Goal: Complete application form: Complete application form

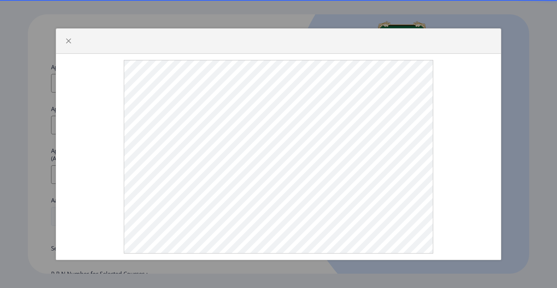
select select
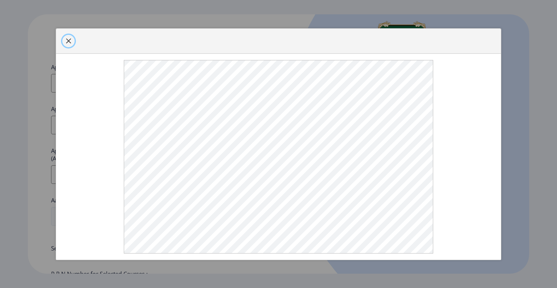
click at [73, 36] on button "button" at bounding box center [68, 41] width 12 height 12
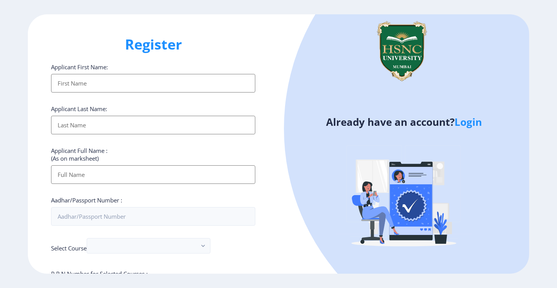
click at [75, 77] on input "Applicant First Name:" at bounding box center [153, 83] width 204 height 19
type input "Sanjana"
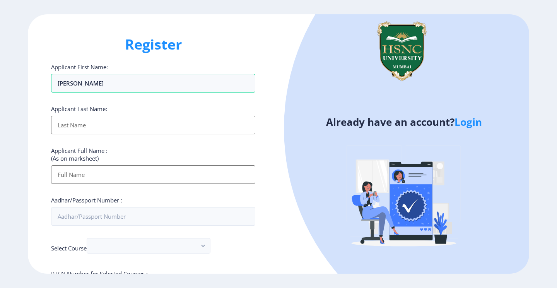
click at [63, 124] on input "Applicant First Name:" at bounding box center [153, 125] width 204 height 19
type input "Pundir"
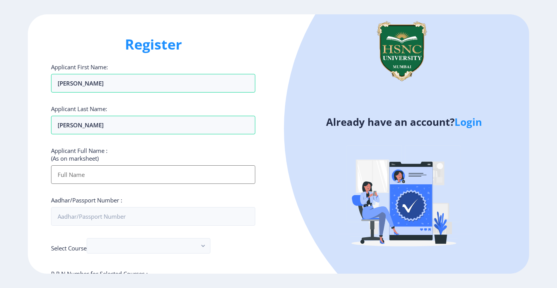
click at [64, 173] on input "Applicant First Name:" at bounding box center [153, 174] width 204 height 19
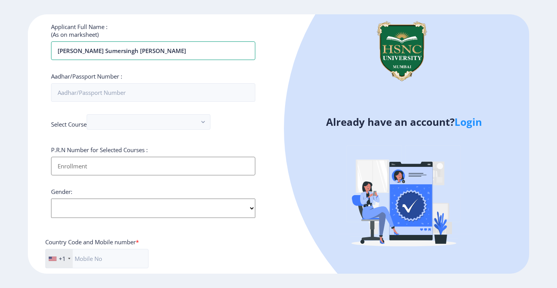
scroll to position [124, 0]
type input "Sanjana Sumersingh Pundir"
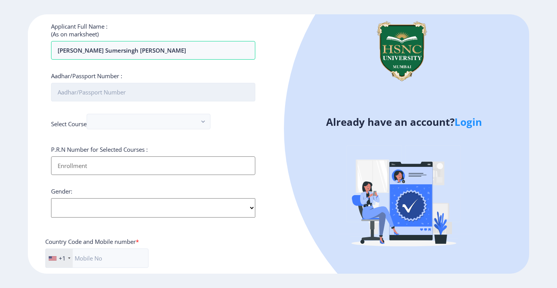
click at [115, 89] on input "Aadhar/Passport Number :" at bounding box center [153, 92] width 204 height 19
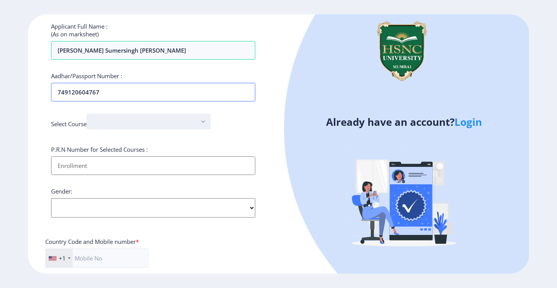
type input "749120604767"
click at [179, 119] on button "button" at bounding box center [149, 121] width 124 height 15
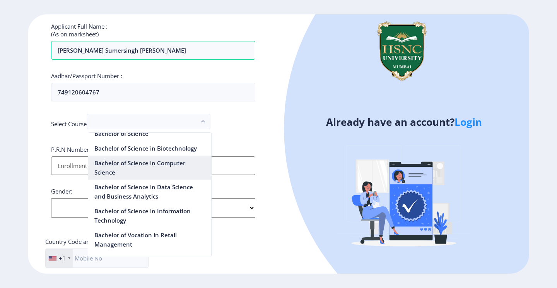
scroll to position [580, 0]
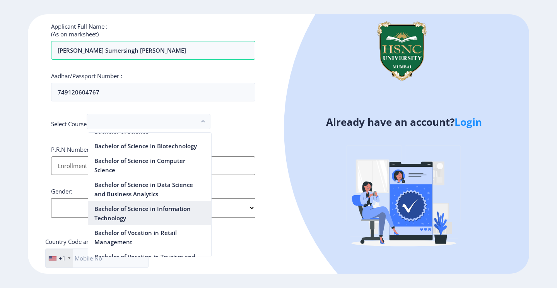
click at [138, 211] on nb-option "Bachelor of Science in Information Technology" at bounding box center [149, 213] width 123 height 24
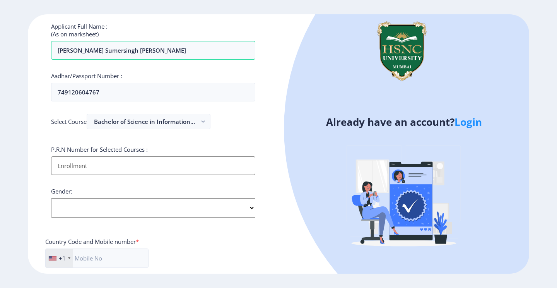
click at [148, 168] on input "Applicant First Name:" at bounding box center [153, 165] width 204 height 19
type input "2022230210020065"
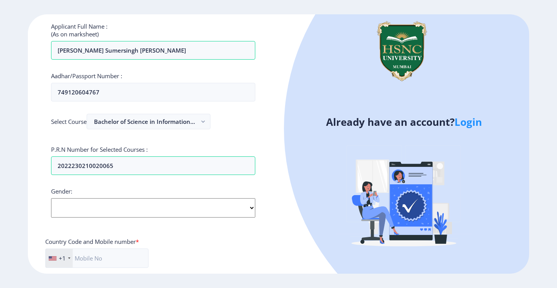
click at [71, 209] on select "Select Gender Male Female Other" at bounding box center [153, 207] width 204 height 19
select select "Female"
click at [51, 198] on select "Select Gender Male Female Other" at bounding box center [153, 207] width 204 height 19
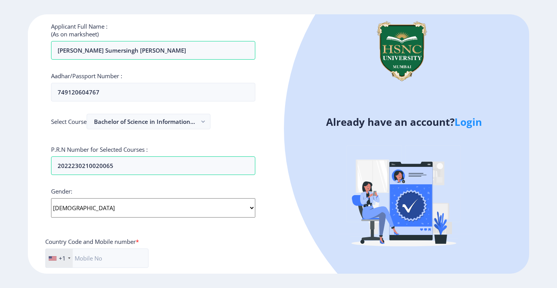
click at [62, 262] on div "+1" at bounding box center [59, 258] width 27 height 19
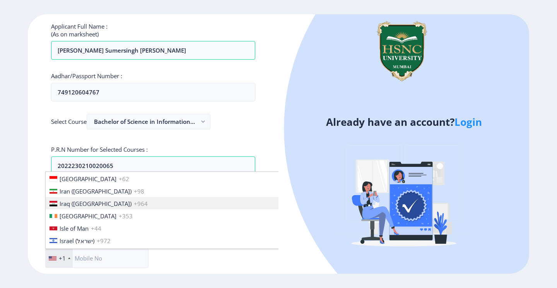
scroll to position [1214, 0]
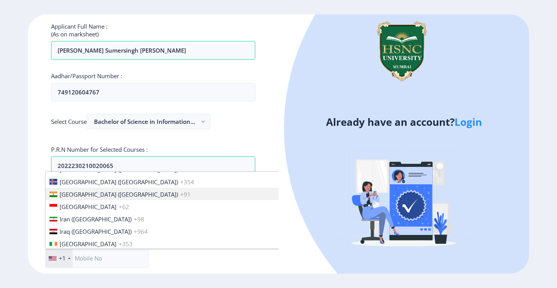
click at [67, 190] on span "India (भारत)" at bounding box center [119, 194] width 118 height 8
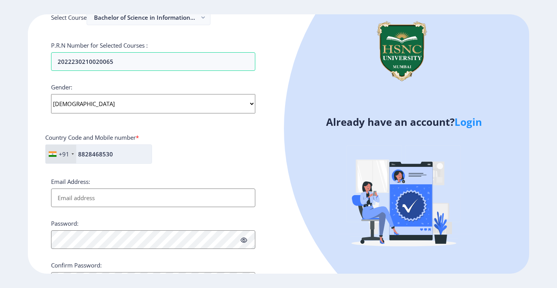
scroll to position [233, 0]
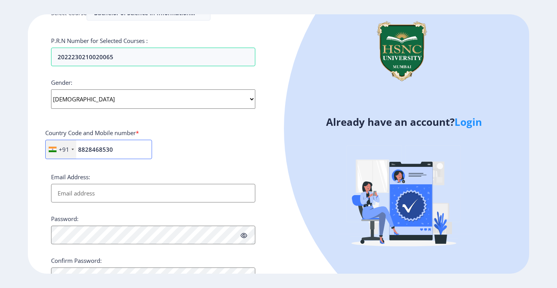
type input "8828468530"
click at [84, 191] on input "Email Address:" at bounding box center [153, 193] width 204 height 19
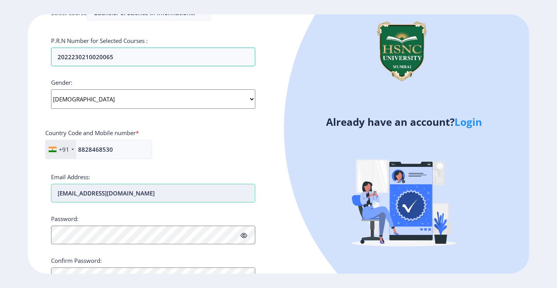
type input "pundirsanjana2@gmail.com"
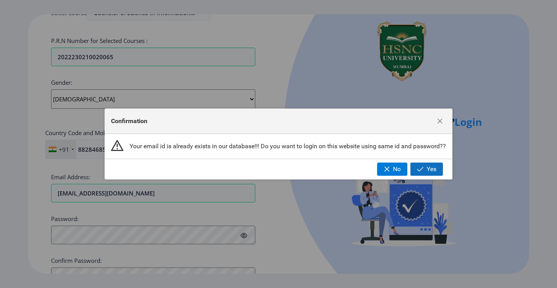
click at [429, 171] on span "Yes" at bounding box center [432, 169] width 10 height 7
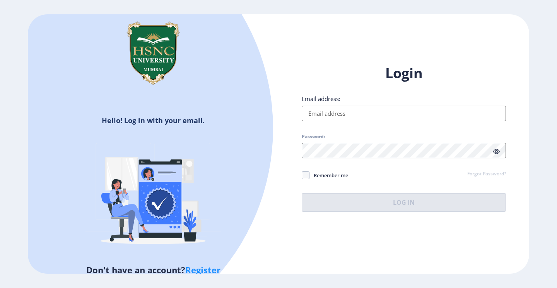
click at [335, 113] on input "Email address:" at bounding box center [404, 113] width 204 height 15
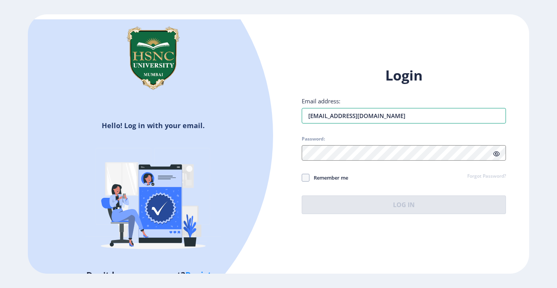
type input "pundirsanjana2@gmail.com"
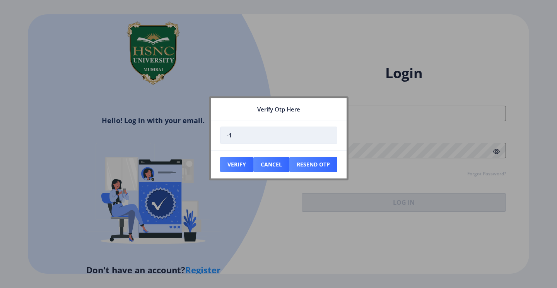
click at [327, 138] on input "-1" at bounding box center [278, 134] width 117 height 17
type input "0"
click at [327, 132] on input "0" at bounding box center [278, 134] width 117 height 17
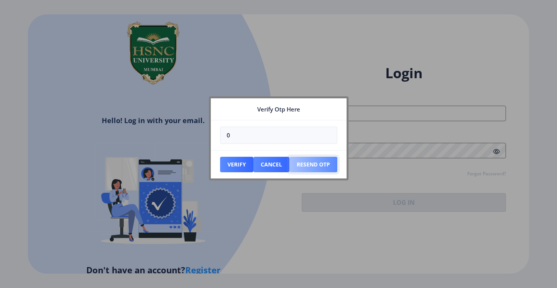
click at [311, 161] on button "Resend Otp" at bounding box center [313, 164] width 48 height 15
click at [267, 166] on button "Cancel" at bounding box center [271, 164] width 36 height 15
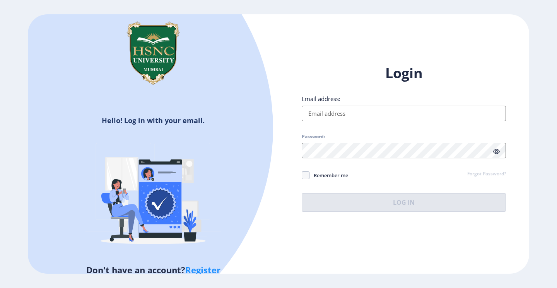
click at [347, 106] on input "Email address:" at bounding box center [404, 113] width 204 height 15
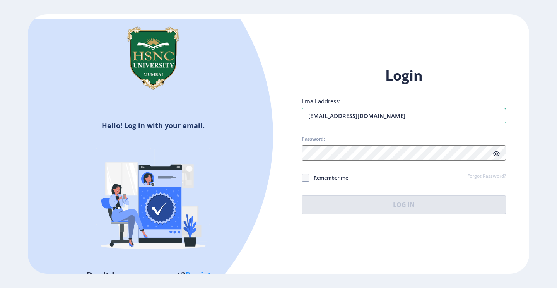
type input "pundirsanjana2@gmail.com"
click at [323, 162] on div "Login Email address: pundirsanjana2@gmail.com Password: Remember me Forgot Pass…" at bounding box center [404, 140] width 204 height 148
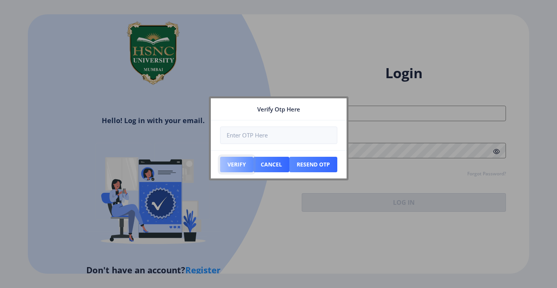
click at [232, 165] on button "Verify" at bounding box center [236, 164] width 33 height 15
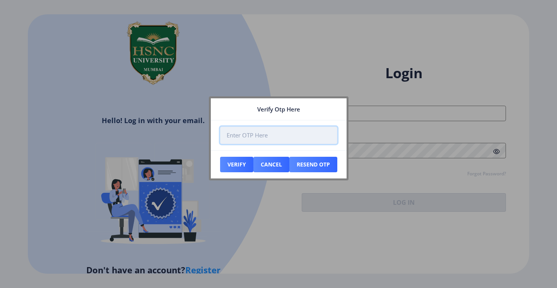
click at [267, 137] on input "number" at bounding box center [278, 134] width 117 height 17
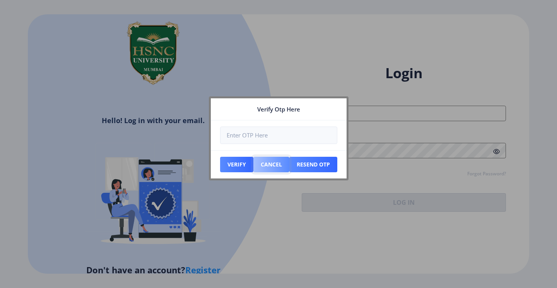
click at [271, 166] on button "Cancel" at bounding box center [271, 164] width 36 height 15
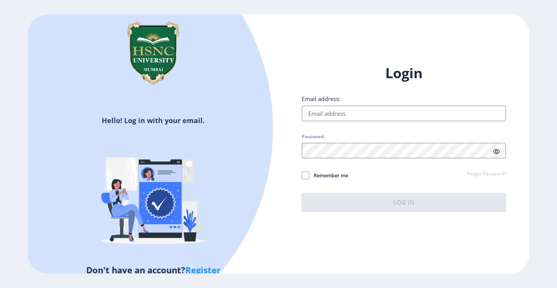
click at [376, 115] on input "Email address:" at bounding box center [404, 113] width 204 height 15
click at [373, 117] on input "Email address:" at bounding box center [404, 113] width 204 height 15
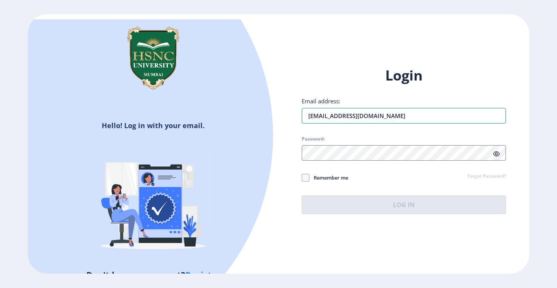
type input "pundirsanjana2@gmail.com"
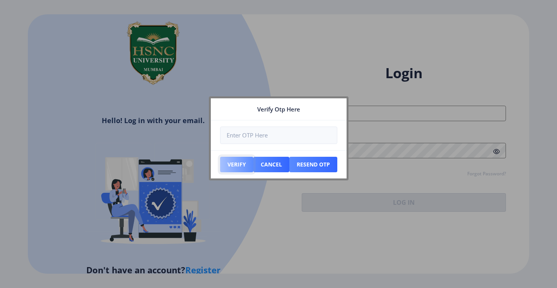
click at [230, 164] on button "Verify" at bounding box center [236, 164] width 33 height 15
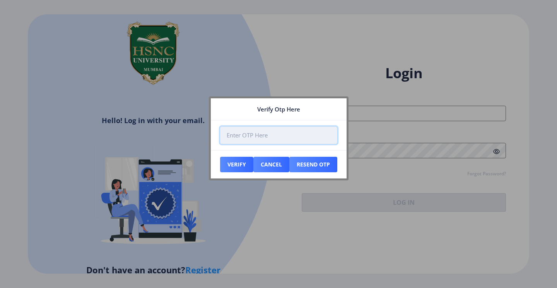
click at [251, 139] on input "number" at bounding box center [278, 134] width 117 height 17
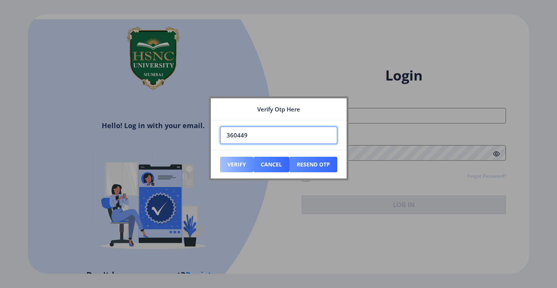
type input "360449"
click at [239, 165] on button "Verify" at bounding box center [236, 164] width 33 height 15
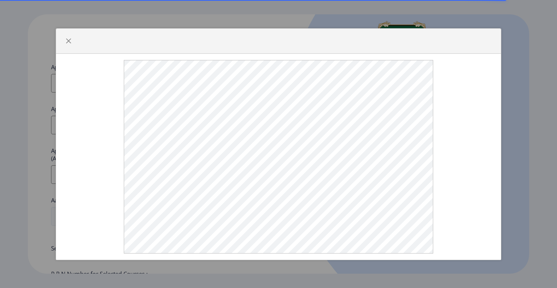
select select
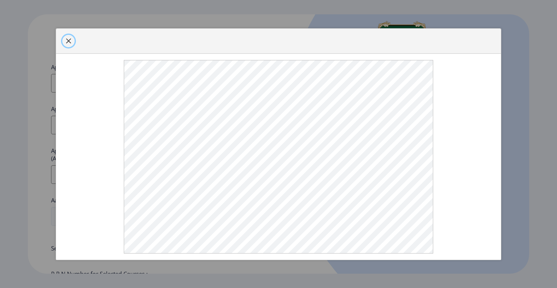
click at [65, 39] on span "button" at bounding box center [68, 41] width 6 height 6
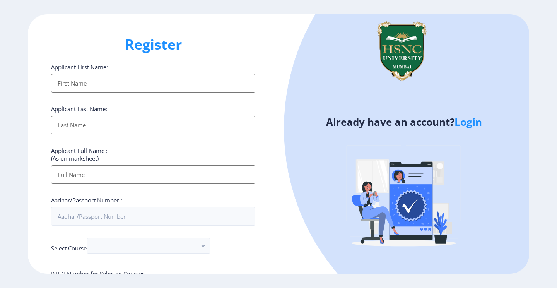
click at [470, 110] on div at bounding box center [507, 129] width 446 height 446
click at [469, 118] on link "Login" at bounding box center [468, 122] width 27 height 14
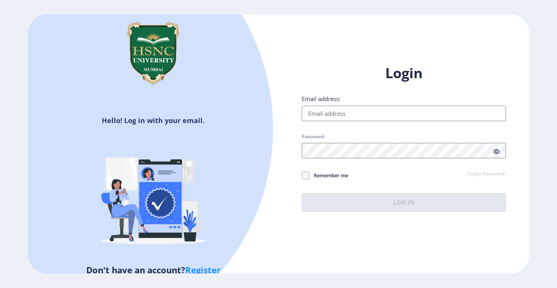
click at [371, 118] on input "Email address:" at bounding box center [404, 113] width 204 height 15
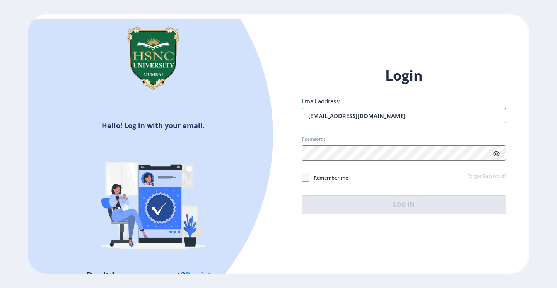
type input "[EMAIL_ADDRESS][DOMAIN_NAME]"
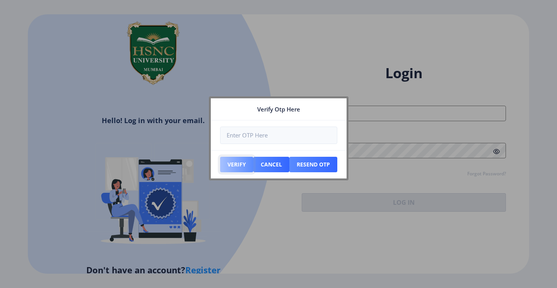
click at [228, 165] on button "Verify" at bounding box center [236, 164] width 33 height 15
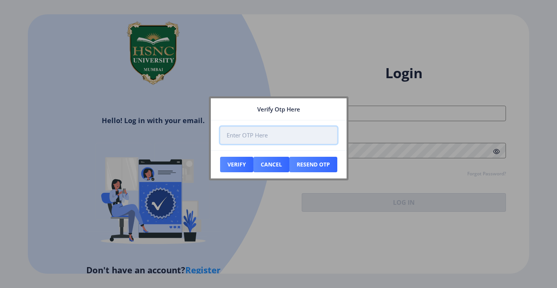
click at [246, 134] on input "number" at bounding box center [278, 134] width 117 height 17
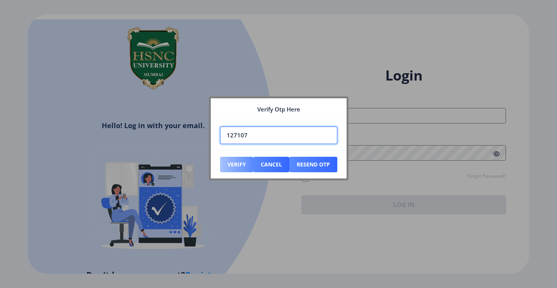
type input "127107"
click at [221, 162] on button "Verify" at bounding box center [236, 164] width 33 height 15
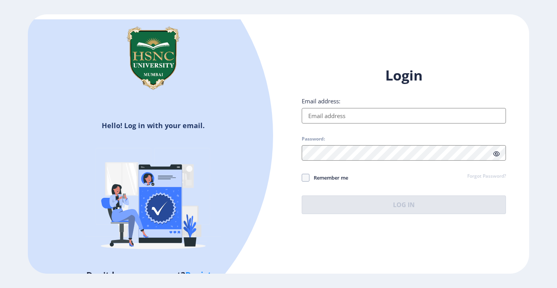
click at [333, 119] on input "Email address:" at bounding box center [404, 115] width 204 height 15
type input "pundirsanjana2@gmail.com"
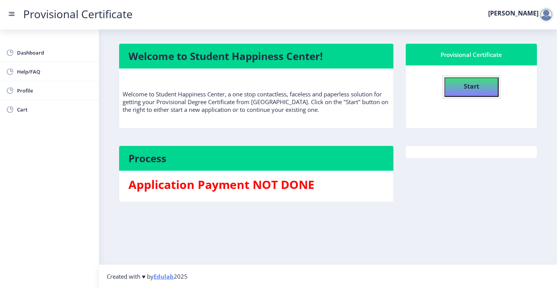
click at [486, 93] on button "Start" at bounding box center [471, 86] width 54 height 19
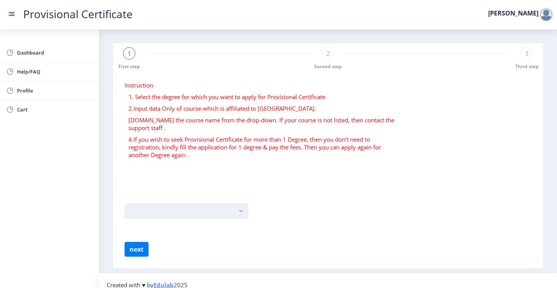
click at [201, 209] on button "button" at bounding box center [187, 210] width 124 height 15
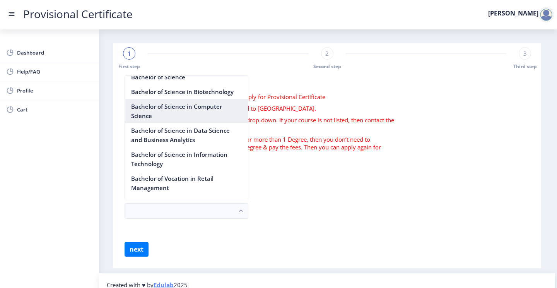
scroll to position [578, 0]
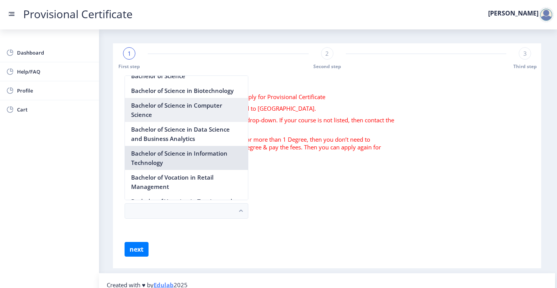
click at [190, 157] on nb-option "Bachelor of Science in Information Technology" at bounding box center [186, 158] width 123 height 24
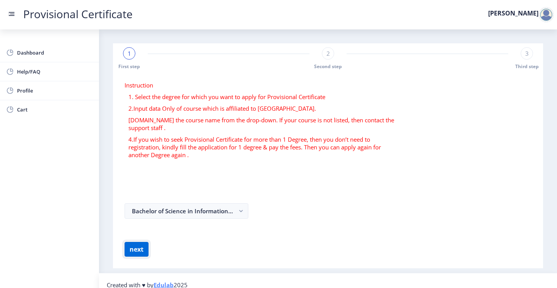
click at [129, 252] on button "next" at bounding box center [137, 249] width 24 height 15
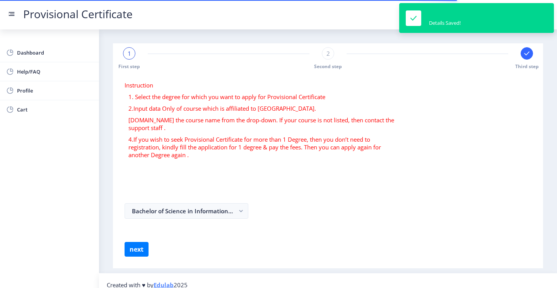
select select
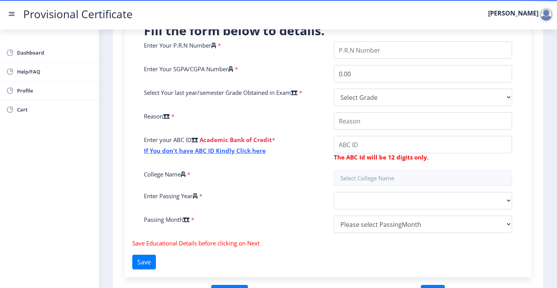
scroll to position [212, 0]
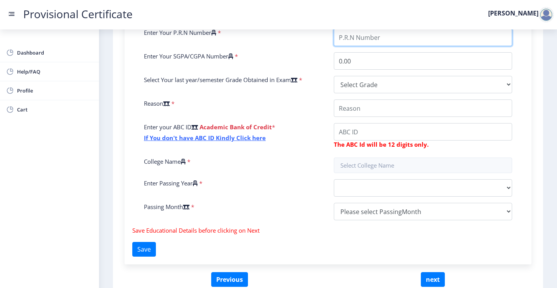
click at [357, 38] on input "Enter Your P.R.N Number" at bounding box center [423, 37] width 178 height 17
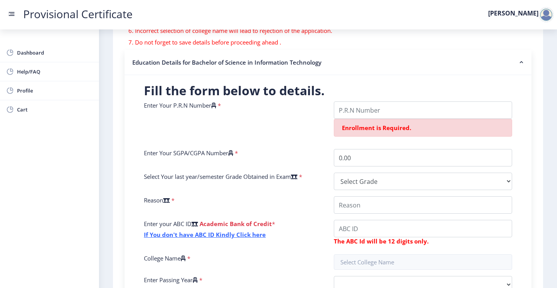
scroll to position [137, 0]
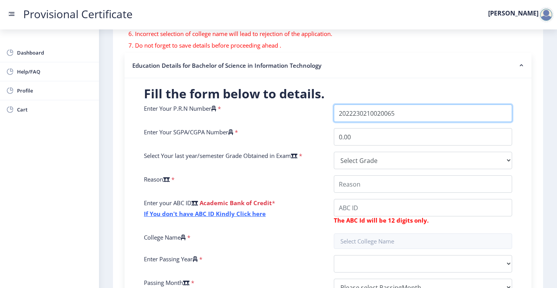
type input "2022230210020065"
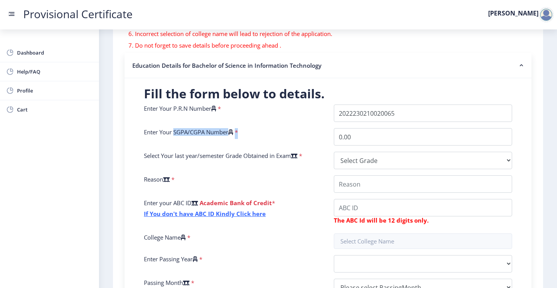
drag, startPoint x: 172, startPoint y: 130, endPoint x: 287, endPoint y: 140, distance: 115.3
click at [287, 140] on div "Enter Your SGPA/CGPA Number *" at bounding box center [233, 136] width 190 height 17
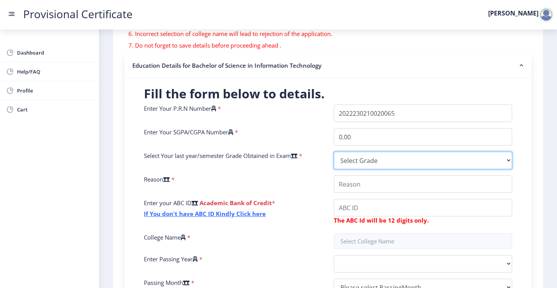
click at [461, 165] on select "Select Grade O A+ A B+ B C D F(Fail)" at bounding box center [423, 160] width 178 height 17
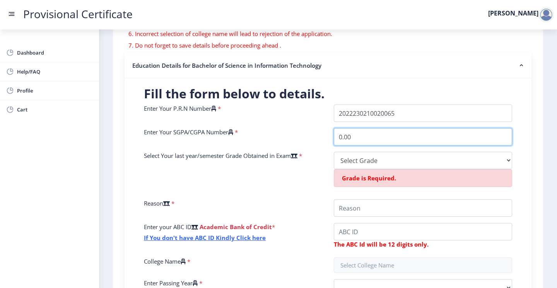
click at [356, 135] on input "0.00" at bounding box center [423, 136] width 178 height 17
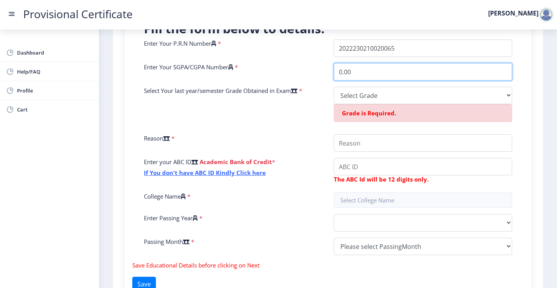
scroll to position [202, 0]
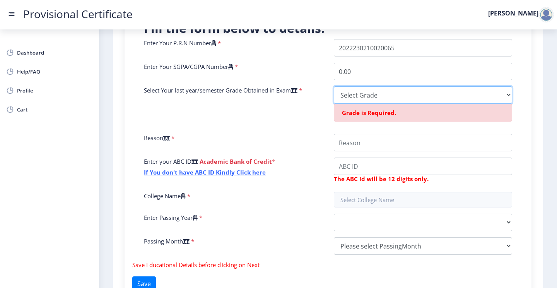
click at [365, 90] on select "Select Grade O A+ A B+ B C D F(Fail)" at bounding box center [423, 94] width 178 height 17
select select "A+"
click at [334, 86] on select "Select Grade O A+ A B+ B C D F(Fail)" at bounding box center [423, 94] width 178 height 17
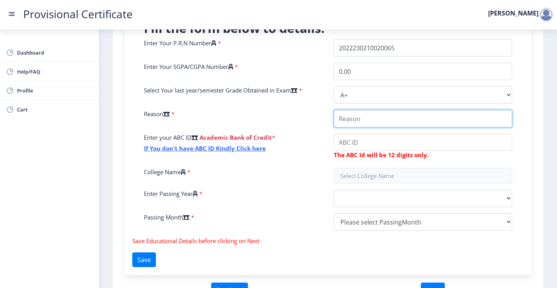
click at [345, 119] on input "College Name" at bounding box center [423, 118] width 178 height 17
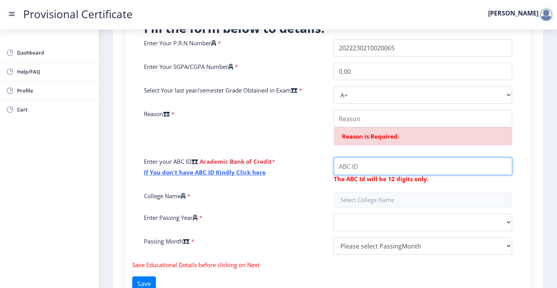
click at [348, 143] on div "Enter Your P.R.N Number * Enter Your SGPA/CGPA Number * 0.00 Select Your last y…" at bounding box center [328, 150] width 380 height 222
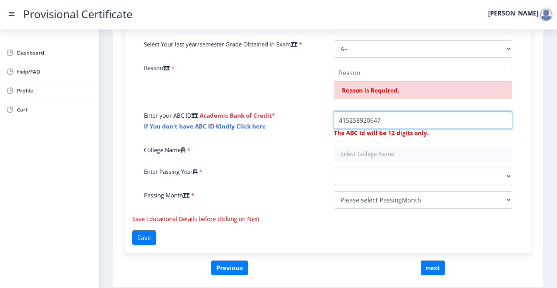
scroll to position [275, 0]
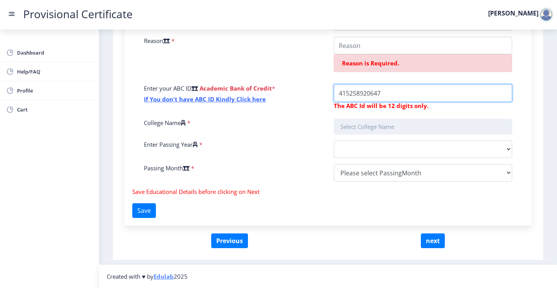
type input "415258920647"
click at [366, 123] on input "text" at bounding box center [423, 126] width 178 height 15
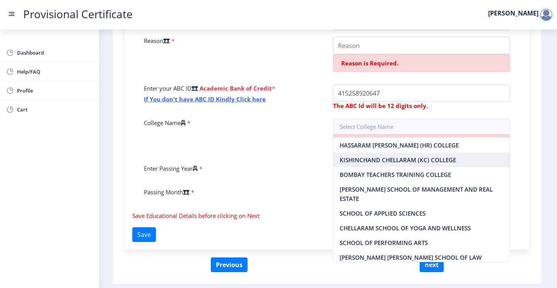
click at [358, 158] on nb-option "KISHINCHAND CHELLARAM (KC) COLLEGE" at bounding box center [421, 159] width 177 height 15
type input "KISHINCHAND CHELLARAM (KC) COLLEGE"
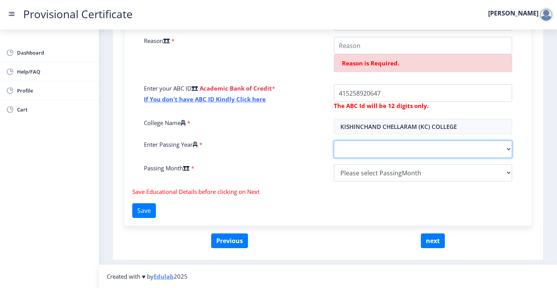
click at [351, 153] on select "2025 2024 2023 2022 2021 2020 2019 2018 2017 2016 2015 2014 2013 2012 2011 2010…" at bounding box center [423, 148] width 178 height 17
select select "2025"
click at [334, 140] on select "2025 2024 2023 2022 2021 2020 2019 2018 2017 2016 2015 2014 2013 2012 2011 2010…" at bounding box center [423, 148] width 178 height 17
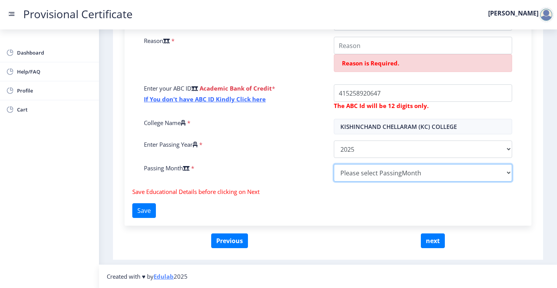
click at [348, 167] on select "Please select PassingMonth (01) January (02) February (03) March (04) April (05…" at bounding box center [423, 172] width 178 height 17
select select "May"
click at [334, 164] on select "Please select PassingMonth (01) January (02) February (03) March (04) April (05…" at bounding box center [423, 172] width 178 height 17
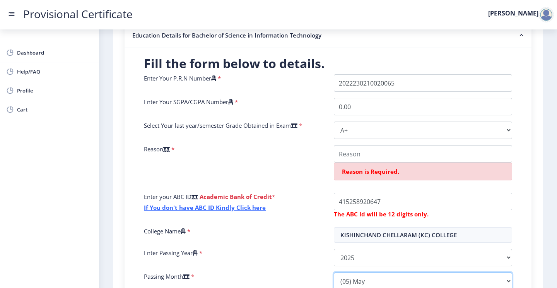
scroll to position [168, 0]
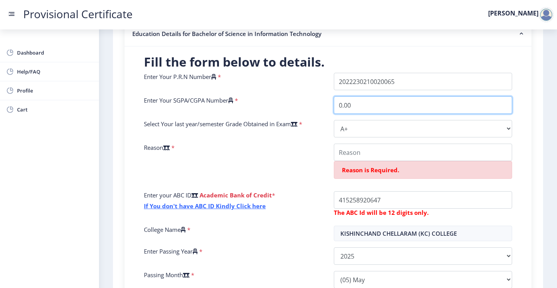
click at [357, 109] on input "0.00" at bounding box center [423, 104] width 178 height 17
type input "0"
type input "9.78"
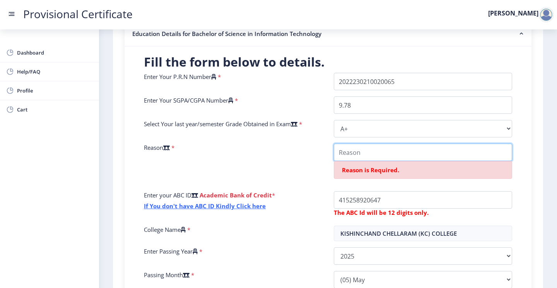
click at [359, 153] on input "College Name" at bounding box center [423, 152] width 178 height 17
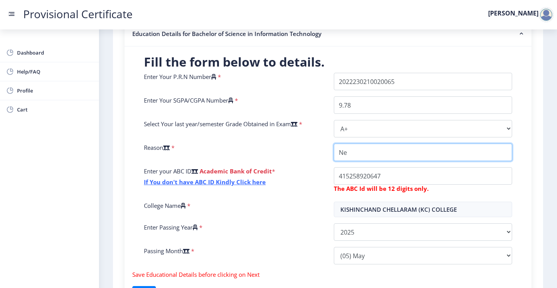
type input "N"
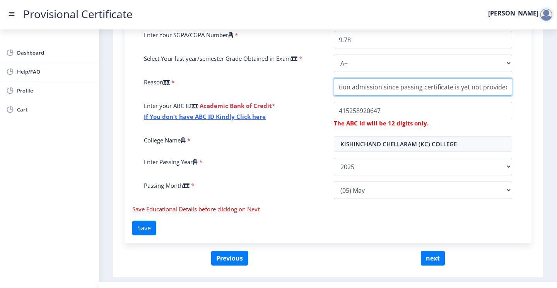
scroll to position [251, 0]
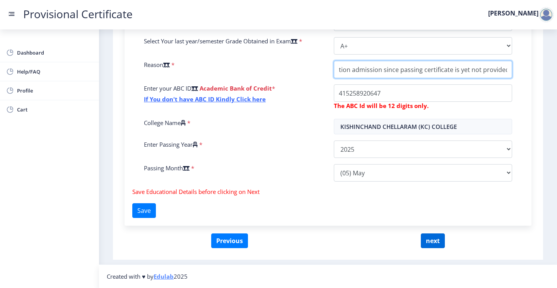
type input "Required for Post graduation admission since passing certificate is yet not pro…"
click at [432, 241] on button "next" at bounding box center [433, 240] width 24 height 15
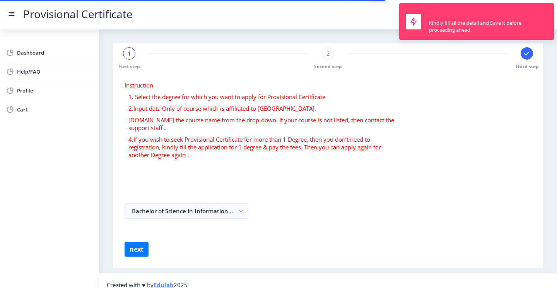
select select
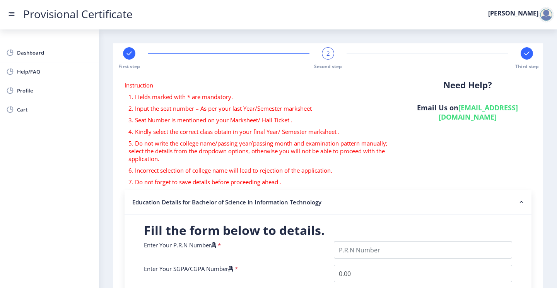
scroll to position [251, 0]
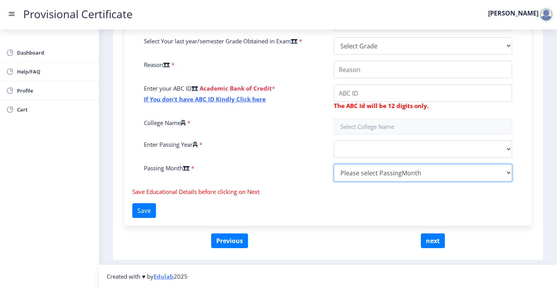
click at [366, 176] on select "Please select PassingMonth (01) January (02) February (03) March (04) April (05…" at bounding box center [423, 172] width 178 height 17
select select "May"
click at [334, 164] on select "Please select PassingMonth (01) January (02) February (03) March (04) April (05…" at bounding box center [423, 172] width 178 height 17
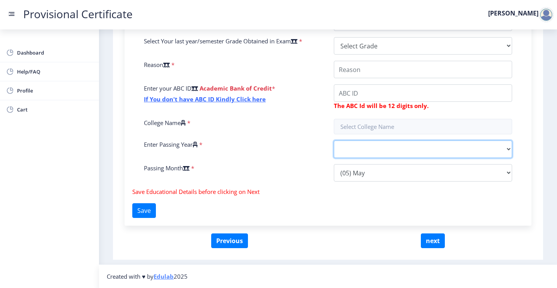
click at [367, 144] on select "2025 2024 2023 2022 2021 2020 2019 2018 2017 2016 2015 2014 2013 2012 2011 2010…" at bounding box center [423, 148] width 178 height 17
select select "2025"
click at [334, 140] on select "2025 2024 2023 2022 2021 2020 2019 2018 2017 2016 2015 2014 2013 2012 2011 2010…" at bounding box center [423, 148] width 178 height 17
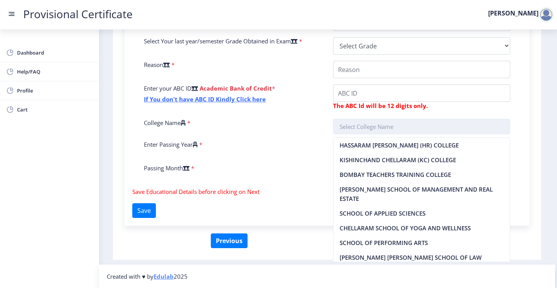
click at [361, 125] on input "text" at bounding box center [422, 126] width 178 height 15
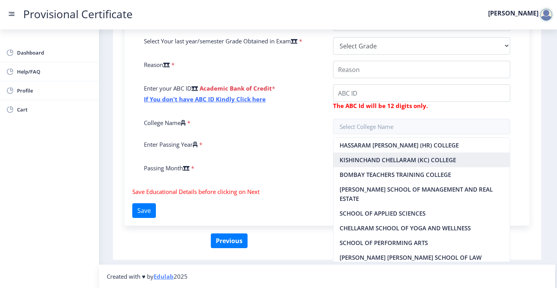
click at [364, 163] on nb-option "KISHINCHAND CHELLARAM (KC) COLLEGE" at bounding box center [421, 159] width 177 height 15
type input "KISHINCHAND CHELLARAM (KC) COLLEGE"
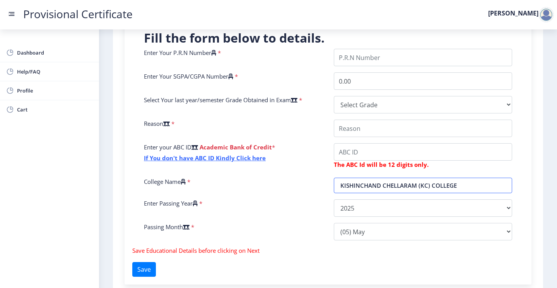
scroll to position [191, 0]
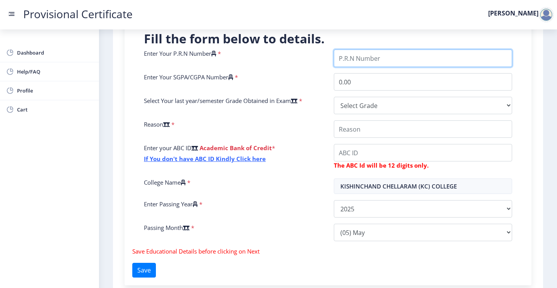
click at [362, 59] on input "Enter Your P.R.N Number" at bounding box center [423, 58] width 178 height 17
type input "2022230210020065"
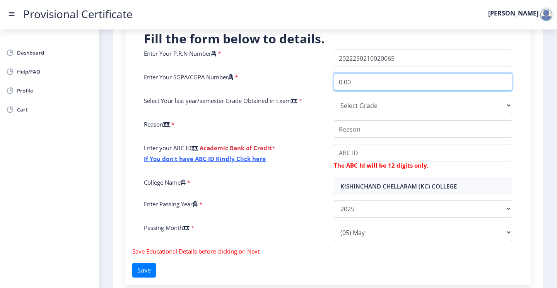
click at [369, 83] on input "0.00" at bounding box center [423, 81] width 178 height 17
drag, startPoint x: 364, startPoint y: 82, endPoint x: 331, endPoint y: 82, distance: 32.9
click at [331, 82] on div "0.00" at bounding box center [423, 81] width 190 height 17
type input "9.78"
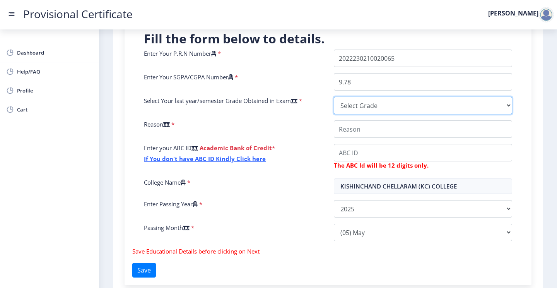
click at [344, 108] on select "Select Grade O A+ A B+ B C D F(Fail)" at bounding box center [423, 105] width 178 height 17
select select "A+"
click at [334, 97] on select "Select Grade O A+ A B+ B C D F(Fail)" at bounding box center [423, 105] width 178 height 17
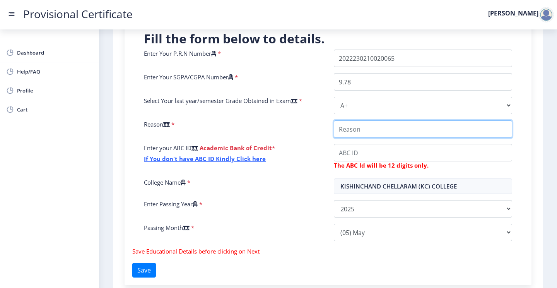
click at [352, 130] on input "College Name" at bounding box center [423, 128] width 178 height 17
type input "Required for post graduation admission as original passing certificate is not i…"
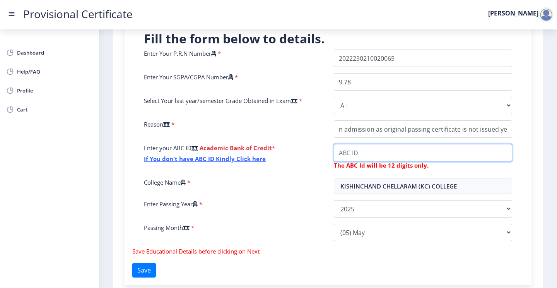
scroll to position [0, 0]
click at [369, 149] on input "College Name" at bounding box center [423, 152] width 178 height 17
click at [352, 152] on input "College Name" at bounding box center [423, 152] width 178 height 17
drag, startPoint x: 393, startPoint y: 152, endPoint x: 292, endPoint y: 165, distance: 102.2
click at [296, 161] on div "Enter Your P.R.N Number * Enter Your SGPA/CGPA Number * 9.78 Select Your last y…" at bounding box center [328, 149] width 380 height 198
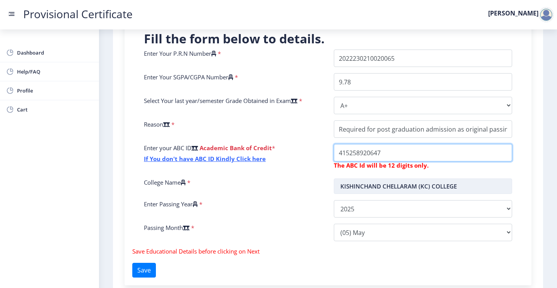
type input "415258920647"
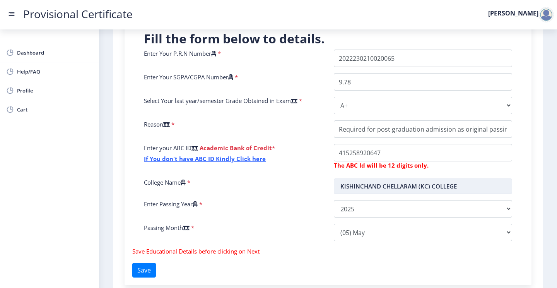
click at [381, 179] on input "KISHINCHAND CHELLARAM (KC) COLLEGE" at bounding box center [423, 185] width 178 height 15
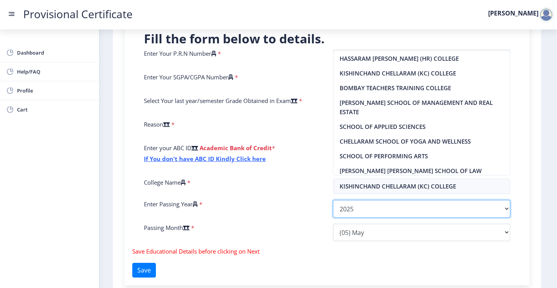
click at [373, 217] on select "2025 2024 2023 2022 2021 2020 2019 2018 2017 2016 2015 2014 2013 2012 2011 2010…" at bounding box center [422, 208] width 178 height 17
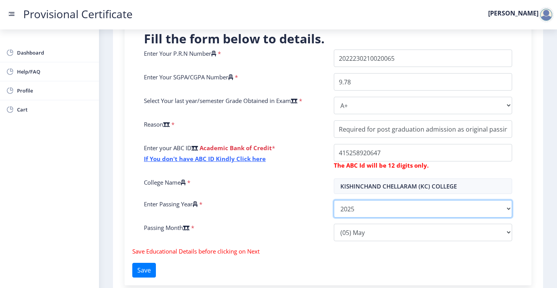
scroll to position [251, 0]
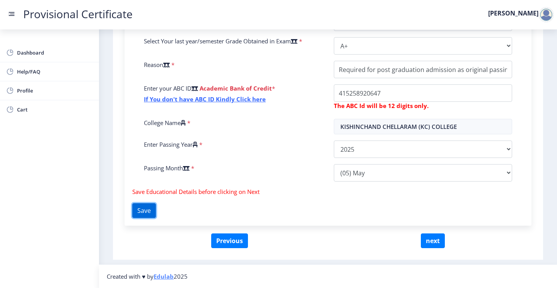
click at [144, 210] on button "Save" at bounding box center [144, 210] width 24 height 15
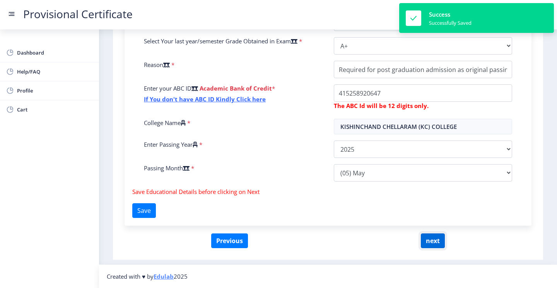
click at [433, 240] on button "next" at bounding box center [433, 240] width 24 height 15
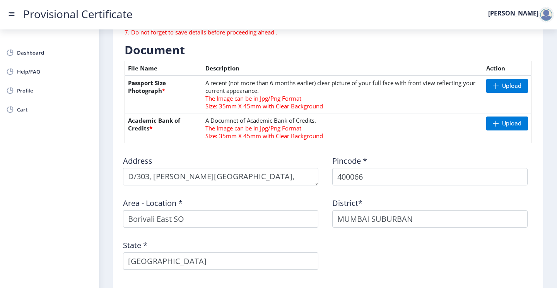
scroll to position [158, 0]
click at [513, 84] on span "Upload" at bounding box center [511, 86] width 19 height 8
click at [495, 88] on nb-action at bounding box center [495, 86] width 22 height 14
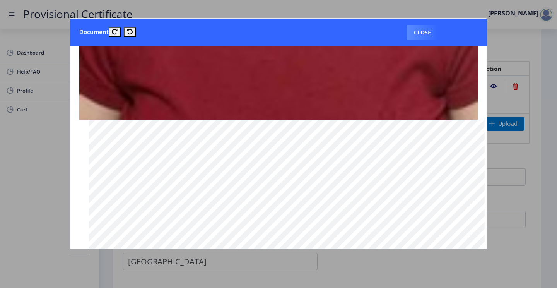
scroll to position [581, 0]
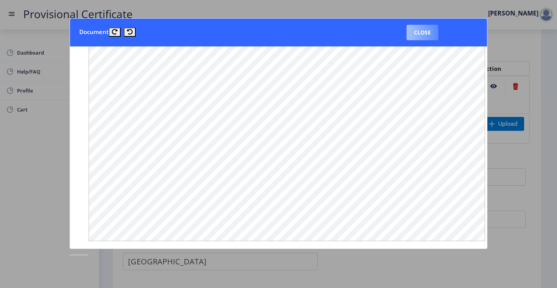
click at [431, 36] on button "Close" at bounding box center [423, 32] width 32 height 15
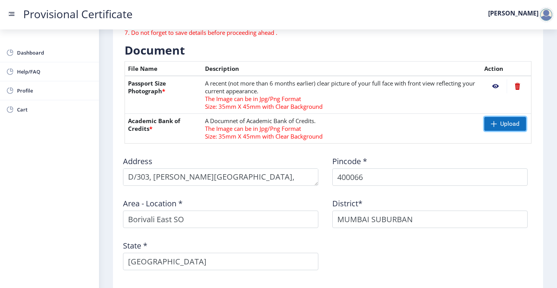
click at [495, 121] on span at bounding box center [494, 124] width 6 height 6
click at [487, 130] on span "Upload" at bounding box center [505, 124] width 42 height 14
